Goal: Task Accomplishment & Management: Complete application form

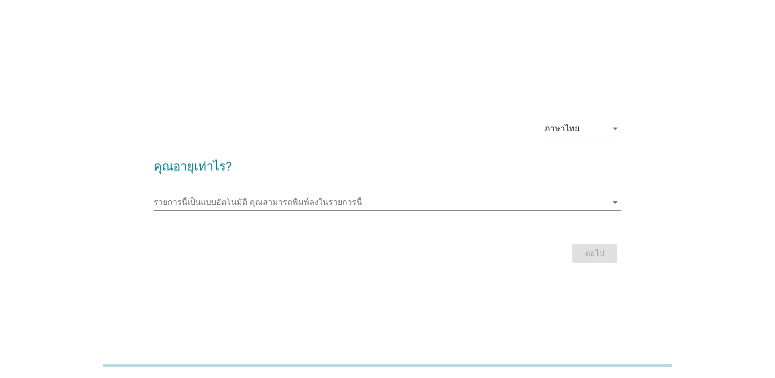
click at [343, 210] on div "รายการนี้เป็นแบบอัตโนมัติ [PERSON_NAME]พิมพ์ลงในรายการนี้ arrow_drop_down" at bounding box center [388, 207] width 468 height 27
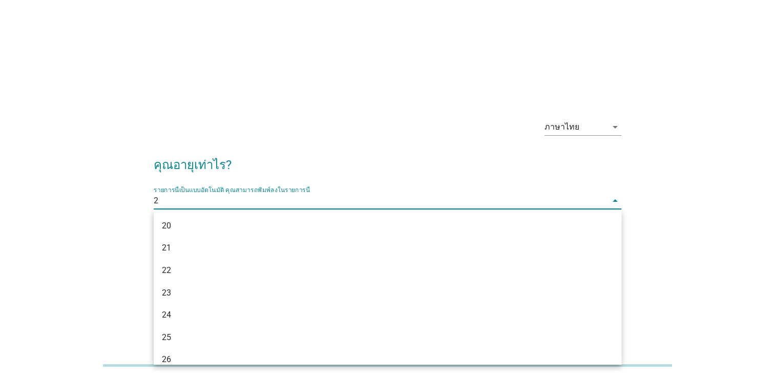
type input "21"
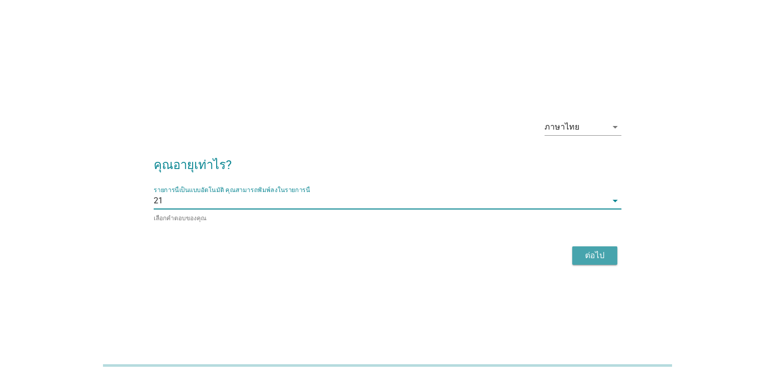
click at [582, 262] on button "ต่อไป" at bounding box center [594, 256] width 45 height 18
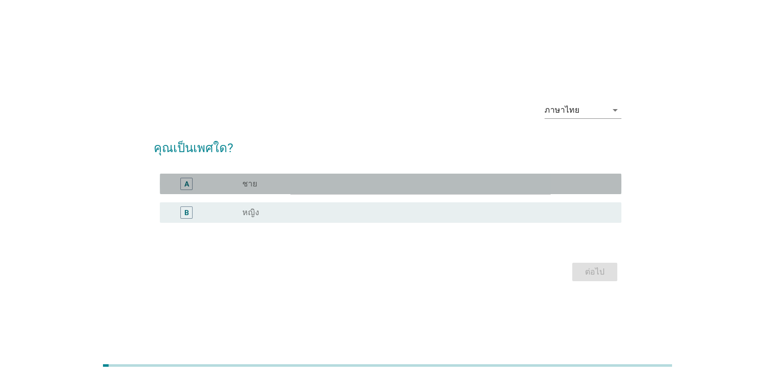
click at [199, 177] on div "A radio_button_unchecked ชาย" at bounding box center [391, 184] width 462 height 21
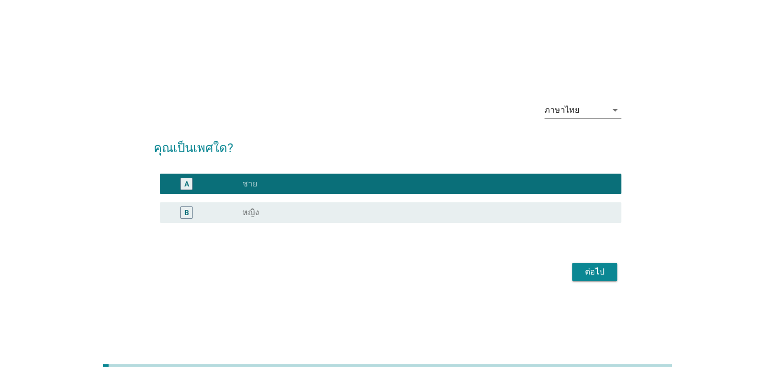
click at [600, 275] on div "ต่อไป" at bounding box center [595, 272] width 29 height 12
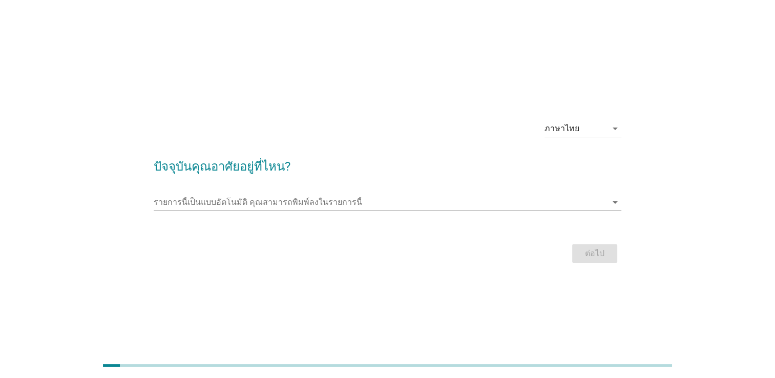
click at [515, 262] on div "ต่อไป" at bounding box center [388, 253] width 468 height 25
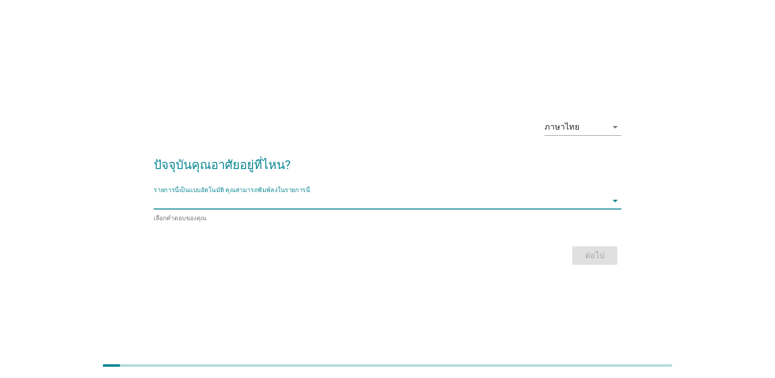
click at [350, 205] on input "รายการนี้เป็นแบบอัตโนมัติ คุณสามารถพิมพ์ลงในรายการนี้" at bounding box center [381, 201] width 454 height 16
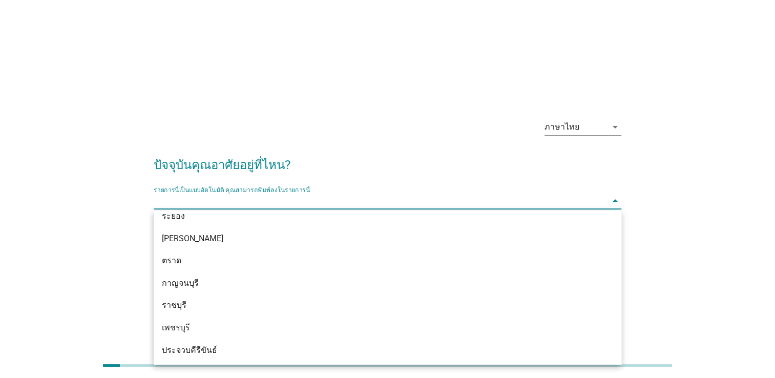
scroll to position [1262, 0]
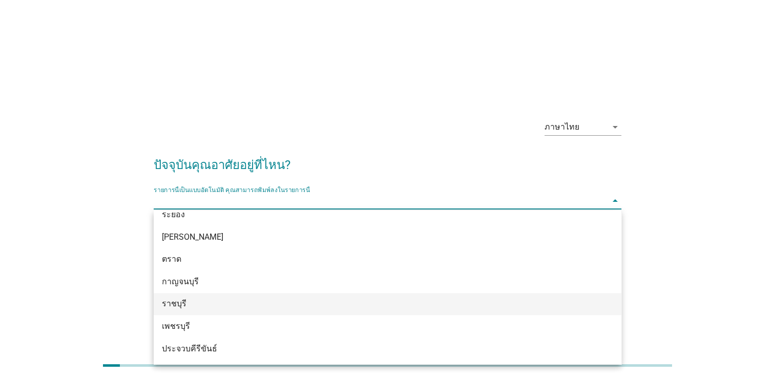
click at [203, 302] on div "ราชบุรี" at bounding box center [369, 304] width 414 height 12
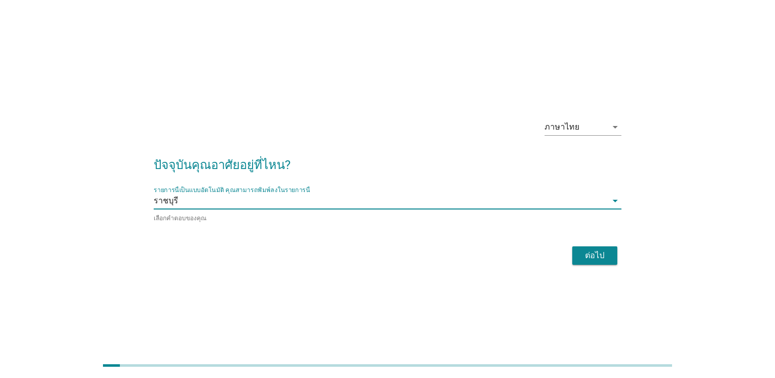
click at [591, 254] on div "ต่อไป" at bounding box center [595, 256] width 29 height 12
